Goal: Task Accomplishment & Management: Manage account settings

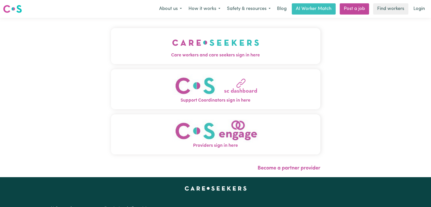
click at [206, 36] on img "Care workers and care seekers sign in here" at bounding box center [215, 42] width 87 height 19
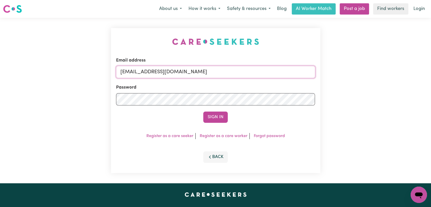
click at [205, 67] on input "[EMAIL_ADDRESS][DOMAIN_NAME]" at bounding box center [215, 72] width 199 height 12
drag, startPoint x: 146, startPoint y: 71, endPoint x: 245, endPoint y: 73, distance: 98.3
click at [245, 73] on input "Superuser~[EMAIL_ADDRESS][DOMAIN_NAME]" at bounding box center [215, 72] width 199 height 12
type input "Superuser~[EMAIL_ADDRESS][DOMAIN_NAME]"
drag, startPoint x: 215, startPoint y: 116, endPoint x: 220, endPoint y: 115, distance: 5.4
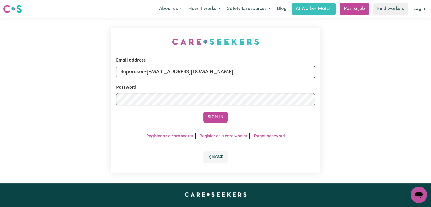
click at [215, 116] on button "Sign In" at bounding box center [215, 117] width 24 height 11
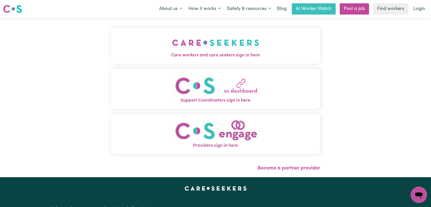
click at [190, 50] on img "Care workers and care seekers sign in here" at bounding box center [215, 42] width 87 height 19
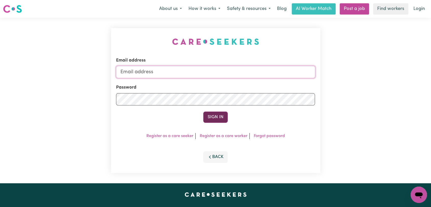
type input "[EMAIL_ADDRESS][DOMAIN_NAME]"
click at [220, 119] on button "Sign In" at bounding box center [215, 117] width 24 height 11
